Goal: Task Accomplishment & Management: Manage account settings

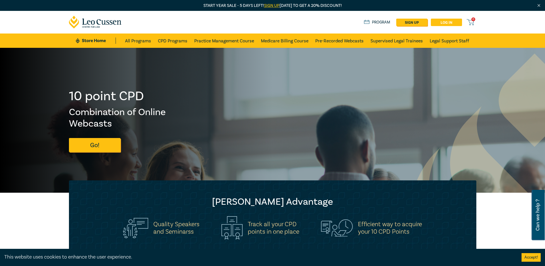
click at [434, 19] on link "Log in" at bounding box center [446, 22] width 31 height 7
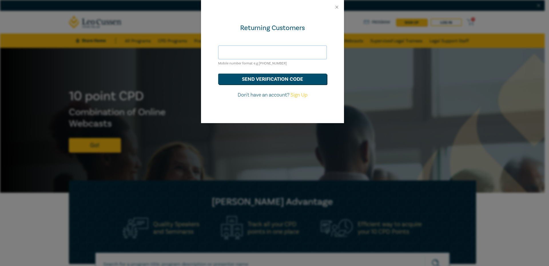
click at [266, 49] on input "text" at bounding box center [272, 52] width 109 height 14
type input "[EMAIL_ADDRESS][DOMAIN_NAME]"
click at [286, 23] on div "Returning Customers" at bounding box center [272, 27] width 109 height 9
click at [287, 80] on button "send verification code" at bounding box center [272, 79] width 109 height 11
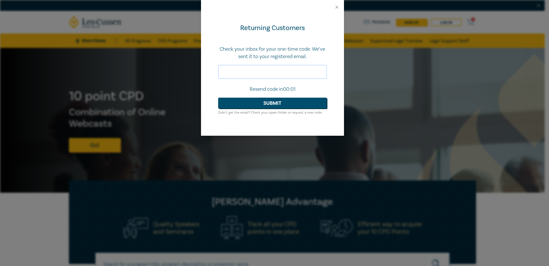
click at [308, 71] on input "text" at bounding box center [272, 72] width 109 height 14
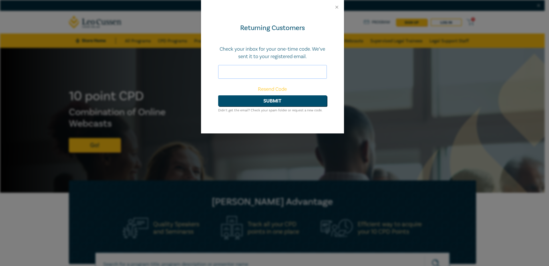
paste input "045592"
type input "045592"
click at [286, 100] on button "Submit" at bounding box center [272, 100] width 109 height 11
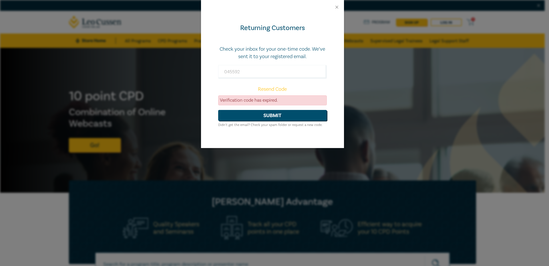
click at [278, 87] on link "Resend Code" at bounding box center [272, 89] width 29 height 7
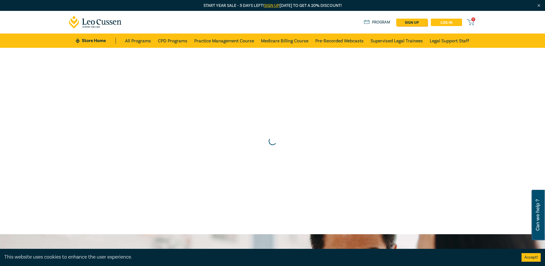
click at [448, 23] on link "Log in" at bounding box center [446, 22] width 31 height 7
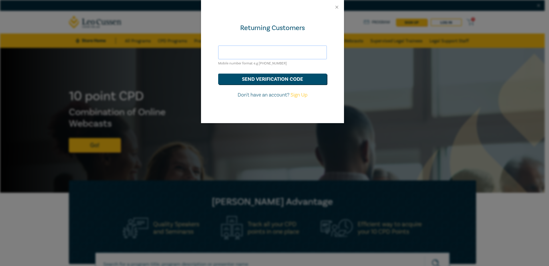
click at [280, 54] on input "text" at bounding box center [272, 52] width 109 height 14
type input "[EMAIL_ADDRESS][DOMAIN_NAME]"
click at [304, 78] on button "send verification code" at bounding box center [272, 79] width 109 height 11
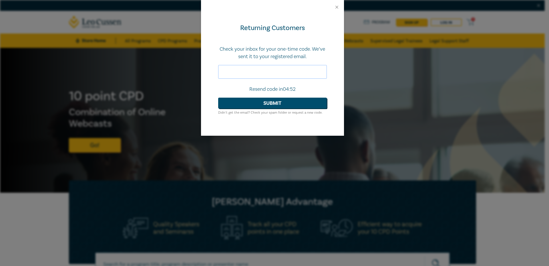
click at [294, 69] on input "text" at bounding box center [272, 72] width 109 height 14
paste input "233764"
type input "233764"
click at [316, 104] on button "Submit" at bounding box center [272, 103] width 109 height 11
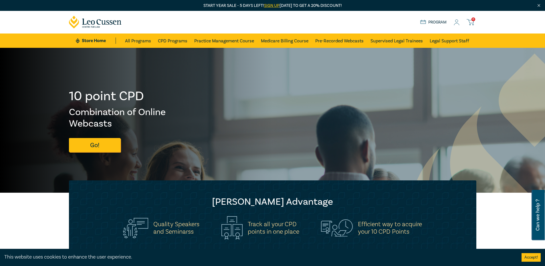
click at [454, 20] on icon at bounding box center [457, 22] width 6 height 6
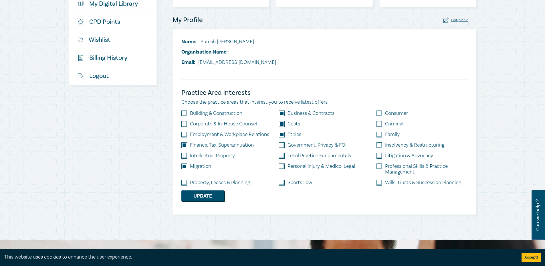
checkbox input "true"
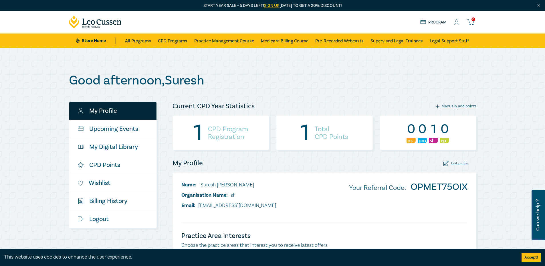
click at [456, 22] on icon at bounding box center [457, 22] width 6 height 6
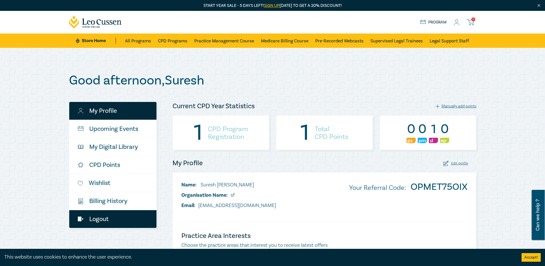
click at [128, 216] on link "Logout" at bounding box center [112, 219] width 87 height 18
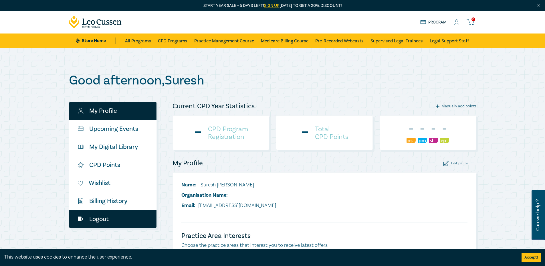
checkbox input "true"
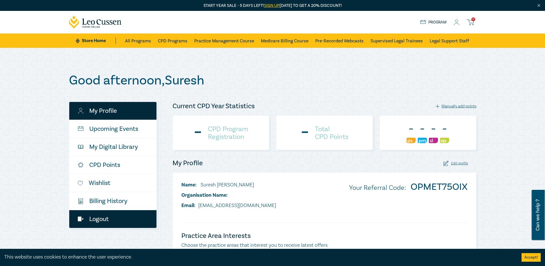
click at [100, 219] on link "Logout" at bounding box center [112, 219] width 87 height 18
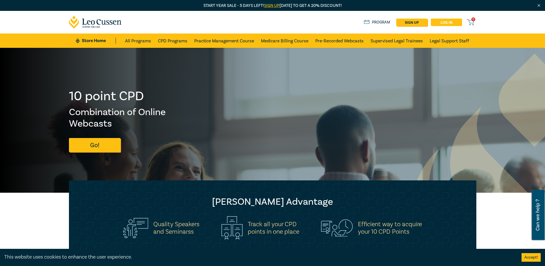
click at [455, 24] on link "Log in" at bounding box center [446, 22] width 31 height 7
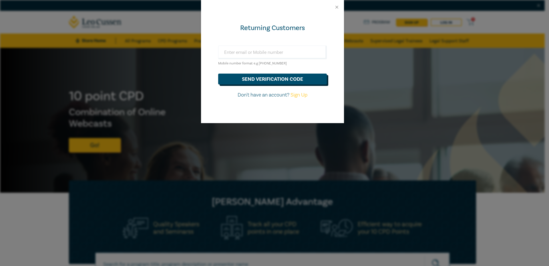
click at [262, 78] on button "send verification code" at bounding box center [272, 79] width 109 height 11
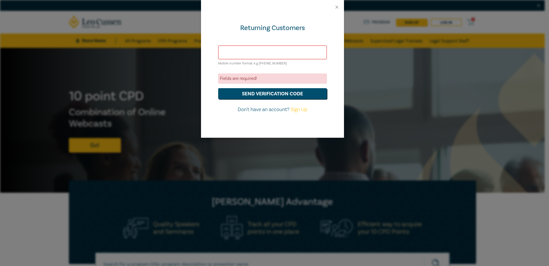
click at [258, 46] on input "text" at bounding box center [272, 52] width 109 height 14
click at [251, 54] on input "[EMAIL_ADDRESS][DOMAIN_NAME]" at bounding box center [272, 52] width 109 height 14
type input "[EMAIL_ADDRESS][DOMAIN_NAME]"
click at [268, 90] on button "send verification code" at bounding box center [272, 93] width 109 height 11
